Goal: Task Accomplishment & Management: Manage account settings

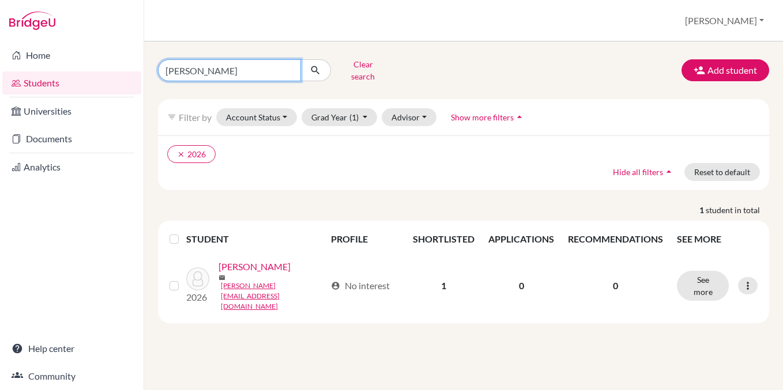
click at [255, 68] on input "daub" at bounding box center [229, 70] width 143 height 22
type input "natas"
click button "submit" at bounding box center [315, 70] width 31 height 22
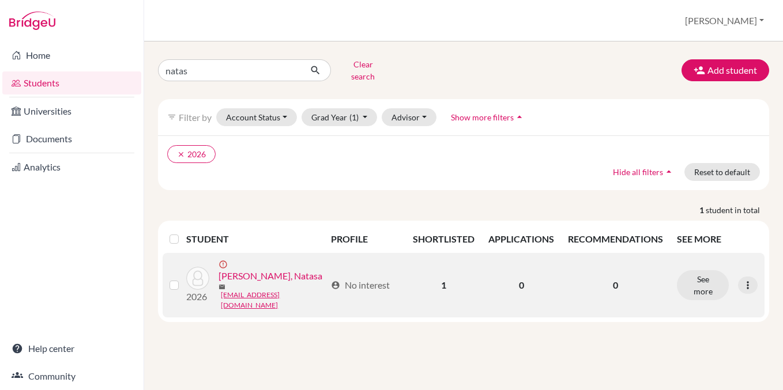
click at [266, 269] on link "[PERSON_NAME], Natasa" at bounding box center [270, 276] width 104 height 14
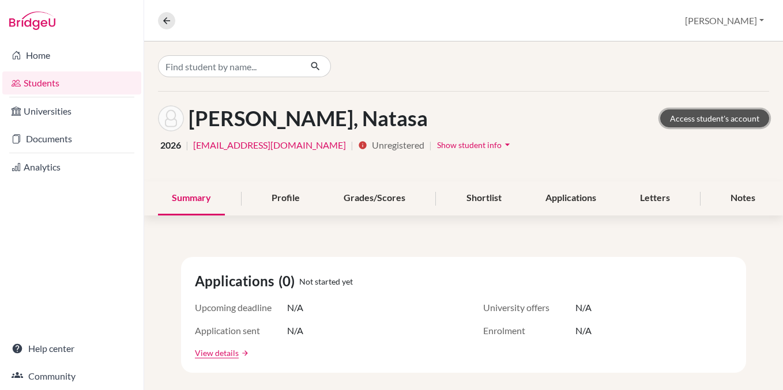
click at [705, 113] on link "Access student's account" at bounding box center [714, 119] width 109 height 18
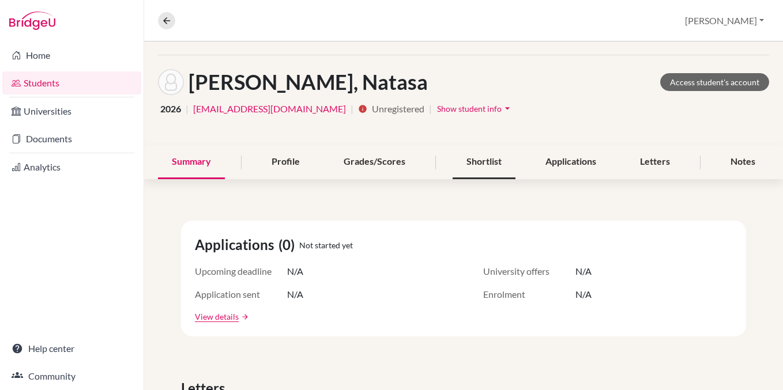
scroll to position [40, 0]
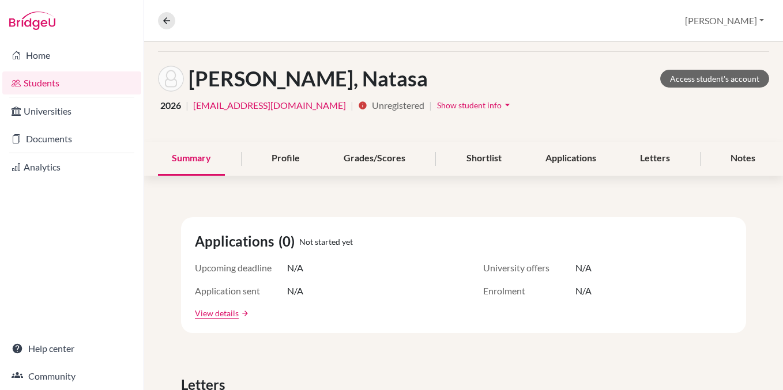
click at [462, 103] on span "Show student info" at bounding box center [469, 105] width 65 height 10
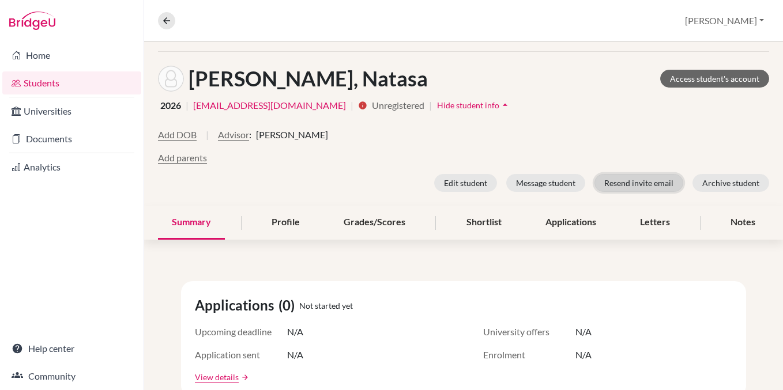
click at [609, 182] on button "Resend invite email" at bounding box center [638, 183] width 89 height 18
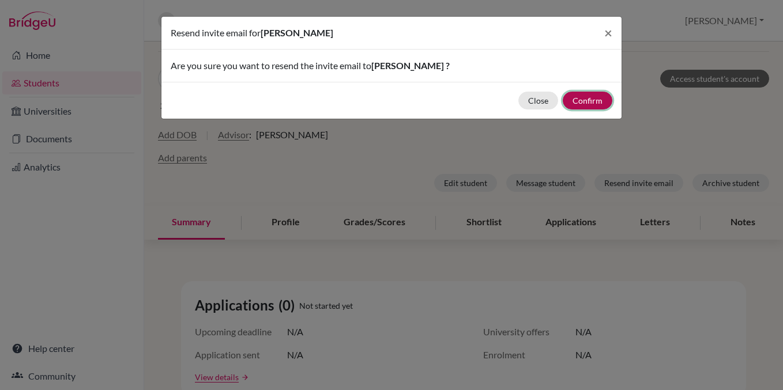
click at [577, 100] on button "Confirm" at bounding box center [587, 101] width 50 height 18
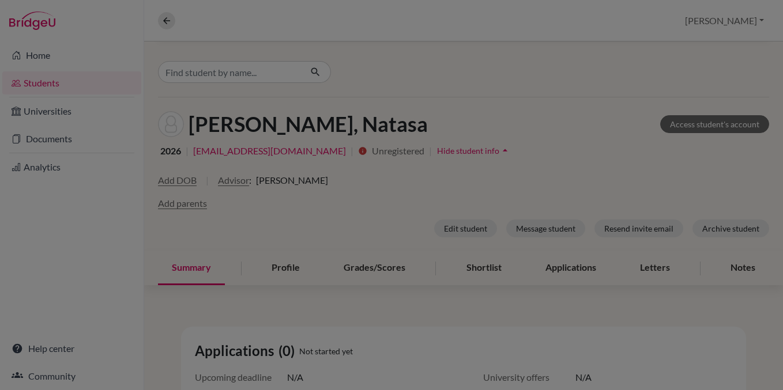
scroll to position [85, 0]
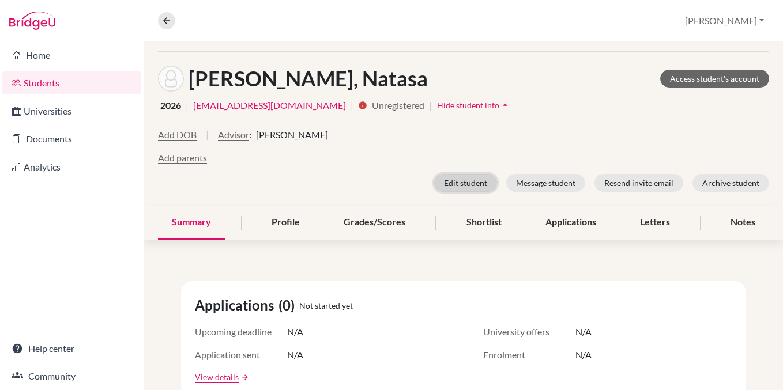
click at [469, 184] on button "Edit student" at bounding box center [465, 183] width 63 height 18
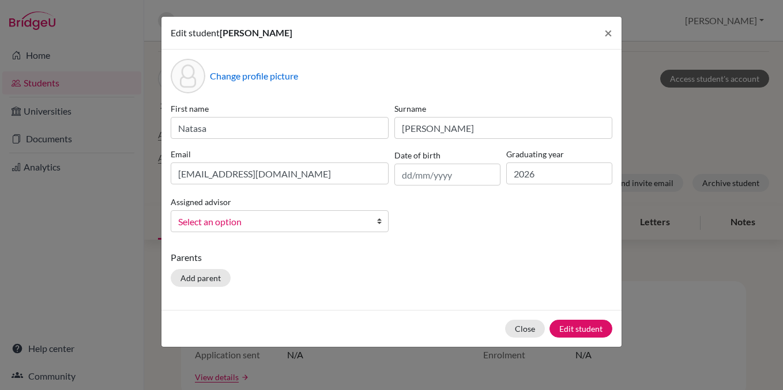
click at [242, 231] on div "Select an option" at bounding box center [280, 221] width 218 height 22
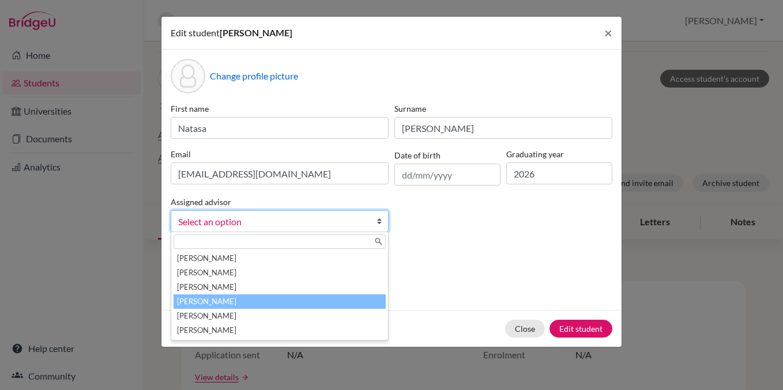
click at [228, 300] on li "Letellier, Dylan" at bounding box center [279, 302] width 212 height 14
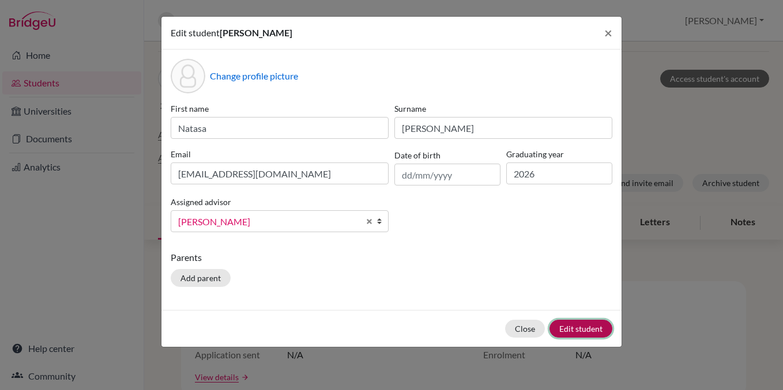
click at [573, 327] on button "Edit student" at bounding box center [580, 329] width 63 height 18
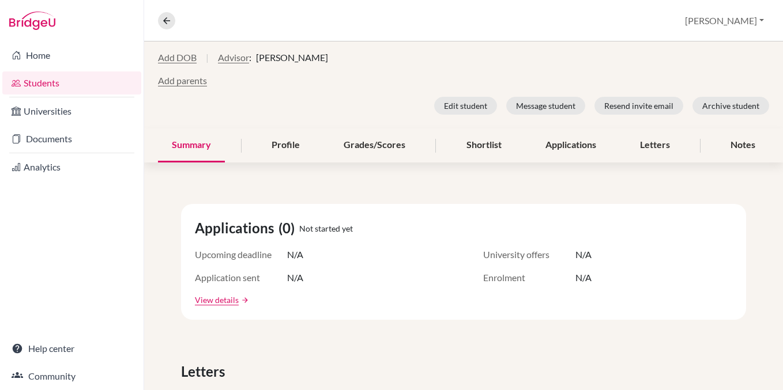
scroll to position [0, 0]
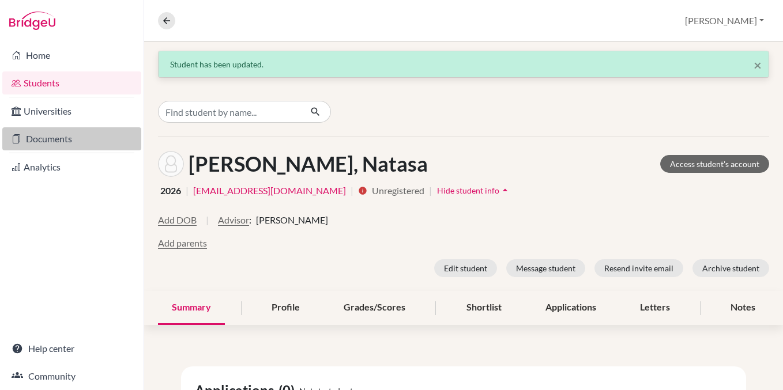
click at [50, 130] on link "Documents" at bounding box center [71, 138] width 139 height 23
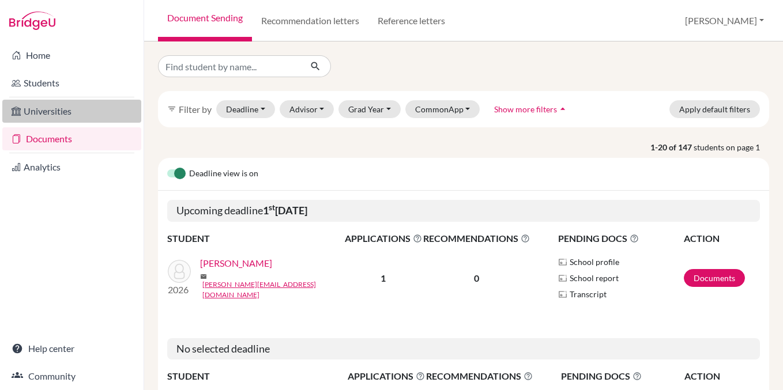
click at [51, 116] on link "Universities" at bounding box center [71, 111] width 139 height 23
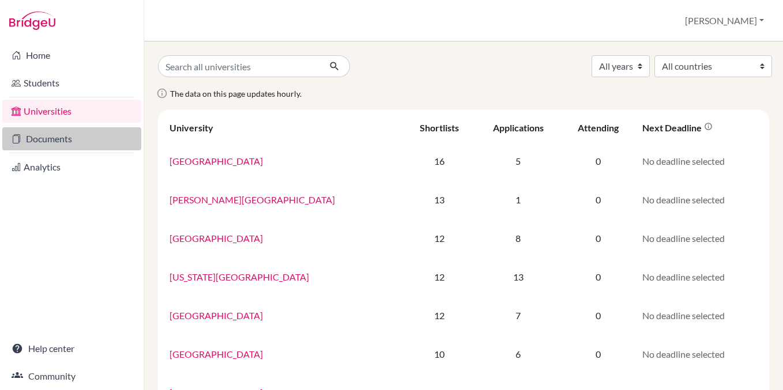
click at [56, 146] on link "Documents" at bounding box center [71, 138] width 139 height 23
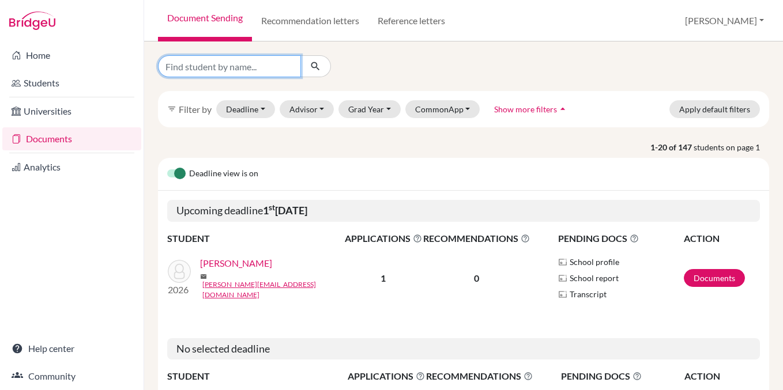
click at [237, 67] on input "Find student by name..." at bounding box center [229, 66] width 143 height 22
type input "s"
type input "natasa"
click button "submit" at bounding box center [315, 66] width 31 height 22
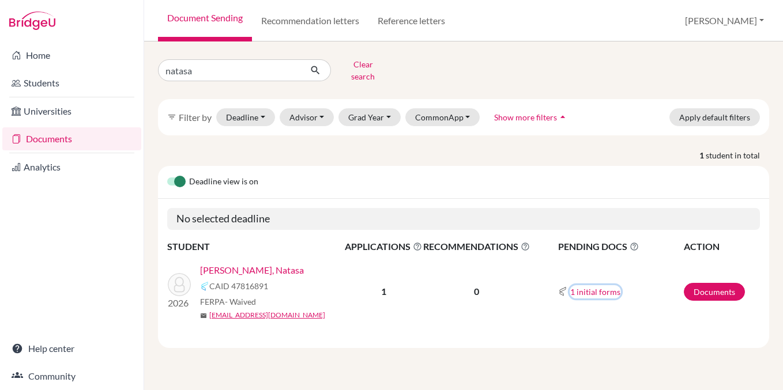
click at [595, 285] on button "1 initial forms" at bounding box center [594, 291] width 51 height 13
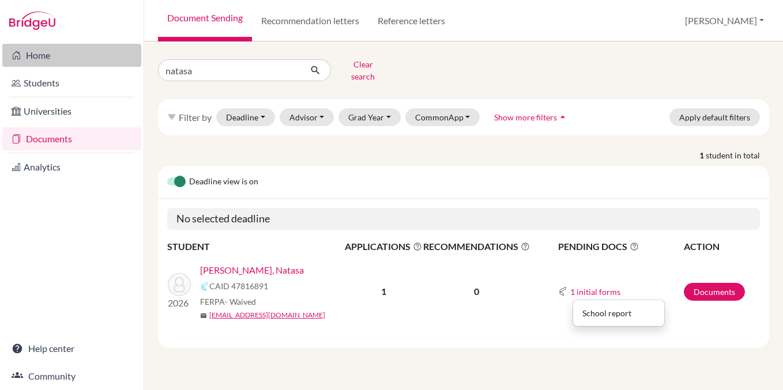
click at [56, 62] on link "Home" at bounding box center [71, 55] width 139 height 23
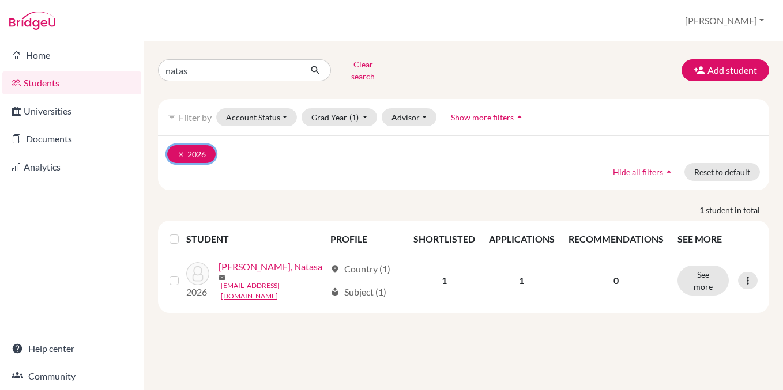
click at [176, 146] on button "clear 2026" at bounding box center [191, 154] width 48 height 18
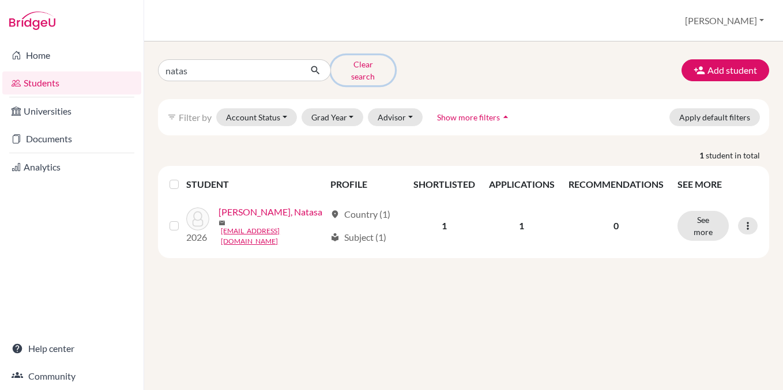
click at [369, 65] on button "Clear search" at bounding box center [363, 70] width 64 height 30
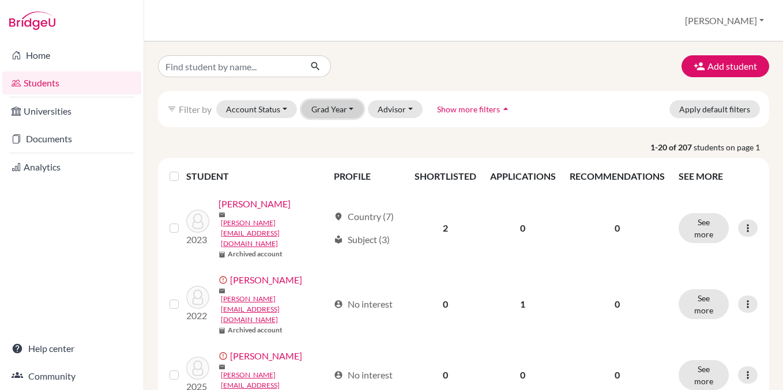
click at [320, 105] on button "Grad Year" at bounding box center [332, 109] width 62 height 18
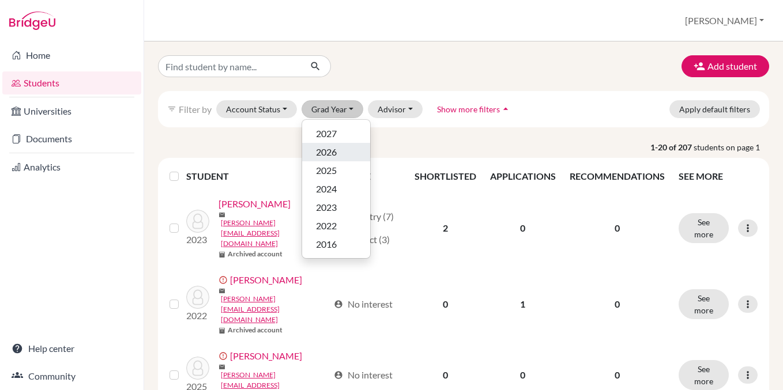
click at [335, 148] on span "2026" at bounding box center [326, 152] width 21 height 14
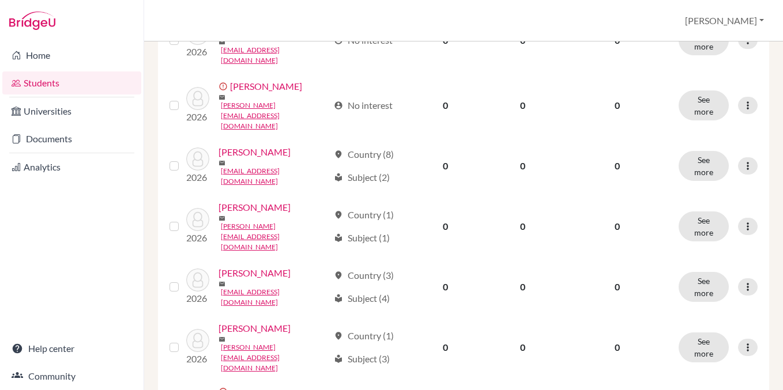
scroll to position [860, 0]
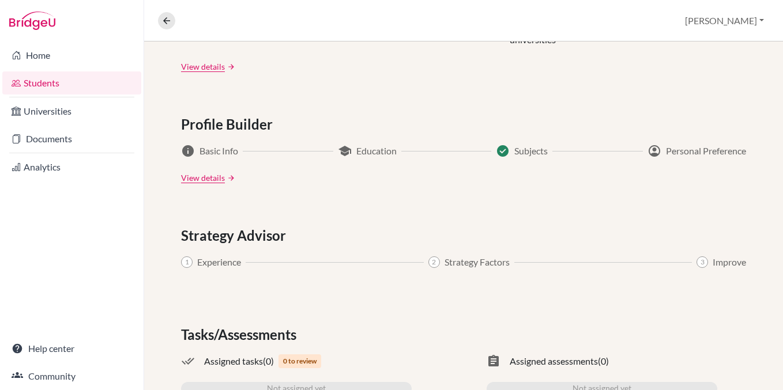
scroll to position [564, 0]
click at [211, 179] on link "View details" at bounding box center [203, 178] width 44 height 12
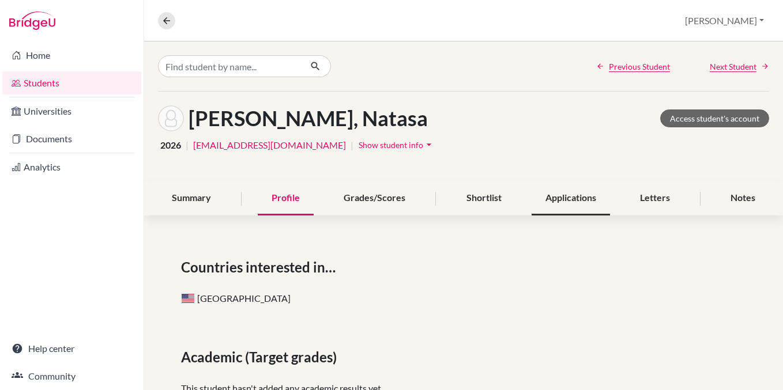
click at [568, 194] on div "Applications" at bounding box center [570, 199] width 78 height 34
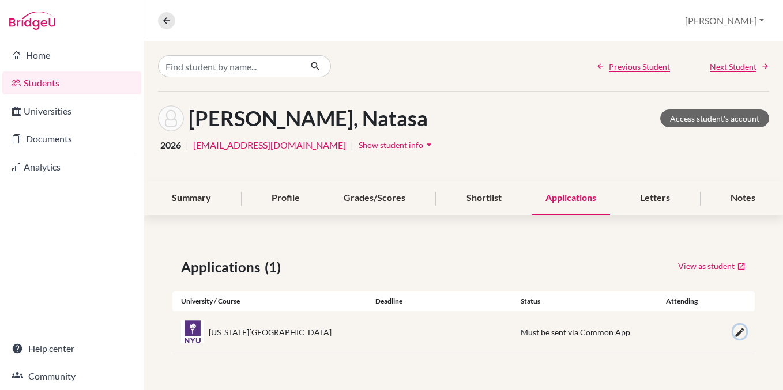
click at [740, 332] on icon "button" at bounding box center [740, 333] width 12 height 12
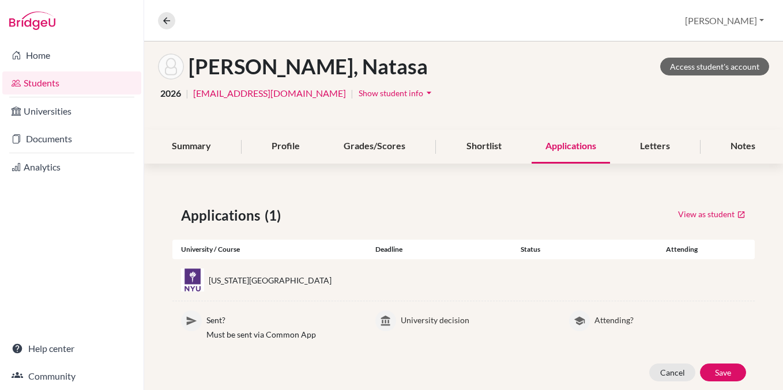
scroll to position [81, 0]
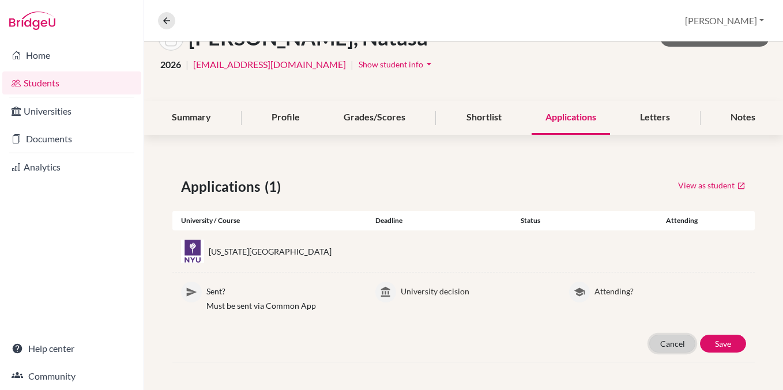
click at [666, 352] on button "Cancel" at bounding box center [672, 344] width 46 height 18
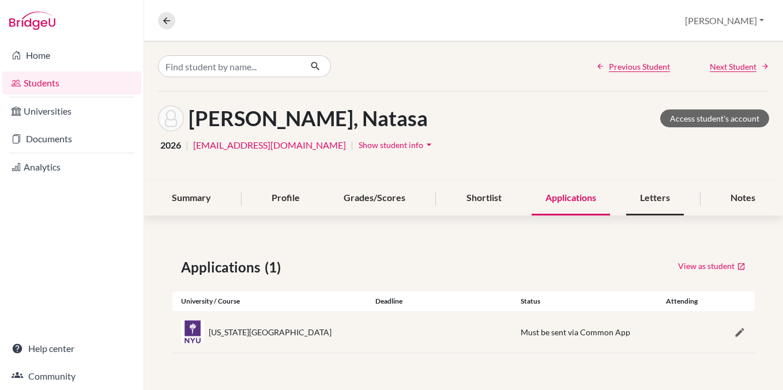
click at [641, 192] on div "Letters" at bounding box center [655, 199] width 58 height 34
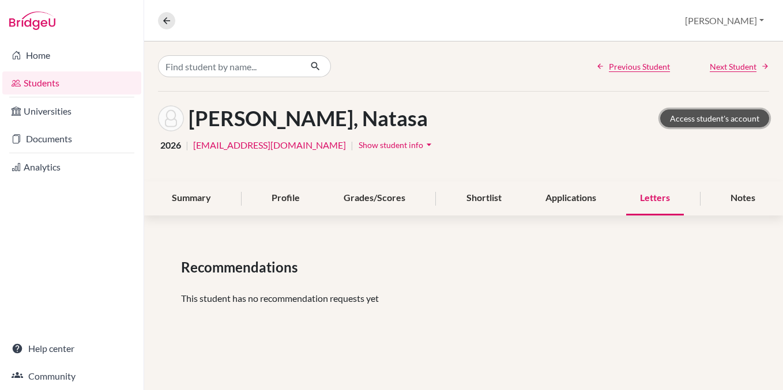
click at [688, 118] on link "Access student's account" at bounding box center [714, 119] width 109 height 18
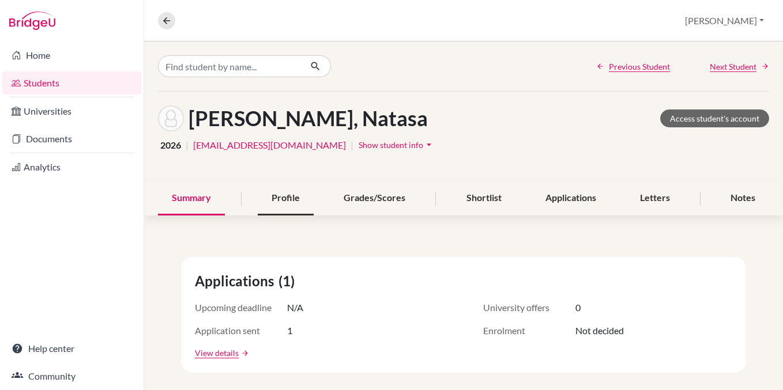
click at [263, 207] on div "Profile" at bounding box center [286, 199] width 56 height 34
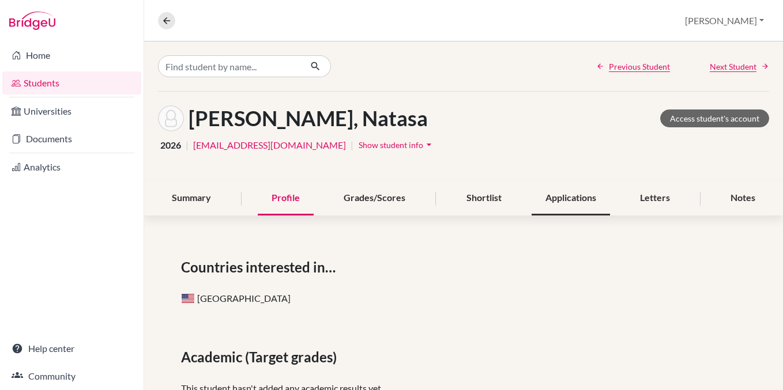
click at [559, 205] on div "Applications" at bounding box center [570, 199] width 78 height 34
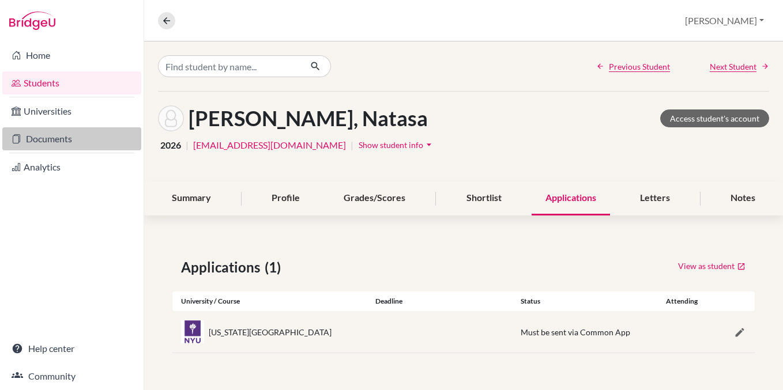
click at [74, 143] on link "Documents" at bounding box center [71, 138] width 139 height 23
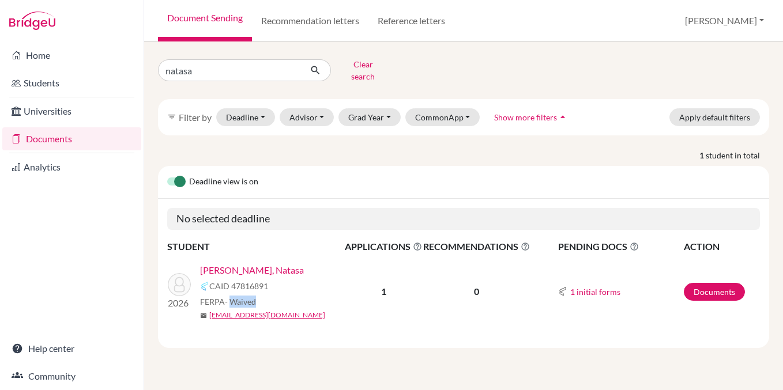
drag, startPoint x: 229, startPoint y: 293, endPoint x: 260, endPoint y: 296, distance: 30.6
click at [260, 296] on div "FERPA - Waived" at bounding box center [276, 302] width 152 height 12
click at [269, 285] on div "[PERSON_NAME], Natasa CAID 47816891 FERPA - Waived mail [EMAIL_ADDRESS][DOMAIN_…" at bounding box center [276, 291] width 152 height 57
drag, startPoint x: 210, startPoint y: 279, endPoint x: 281, endPoint y: 280, distance: 70.3
click at [281, 280] on div "CAID 47816891" at bounding box center [276, 287] width 152 height 14
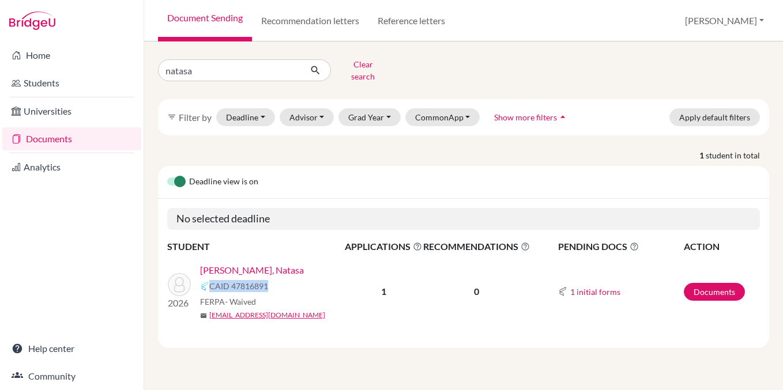
copy span "CAID 47816891"
